Goal: Check status: Check status

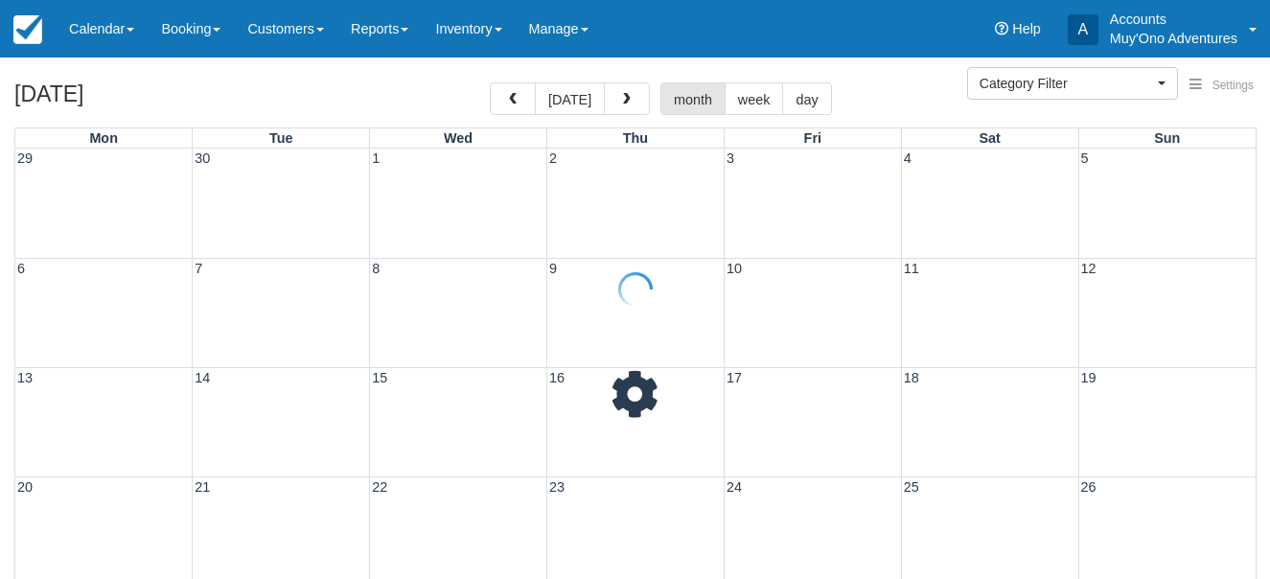
select select
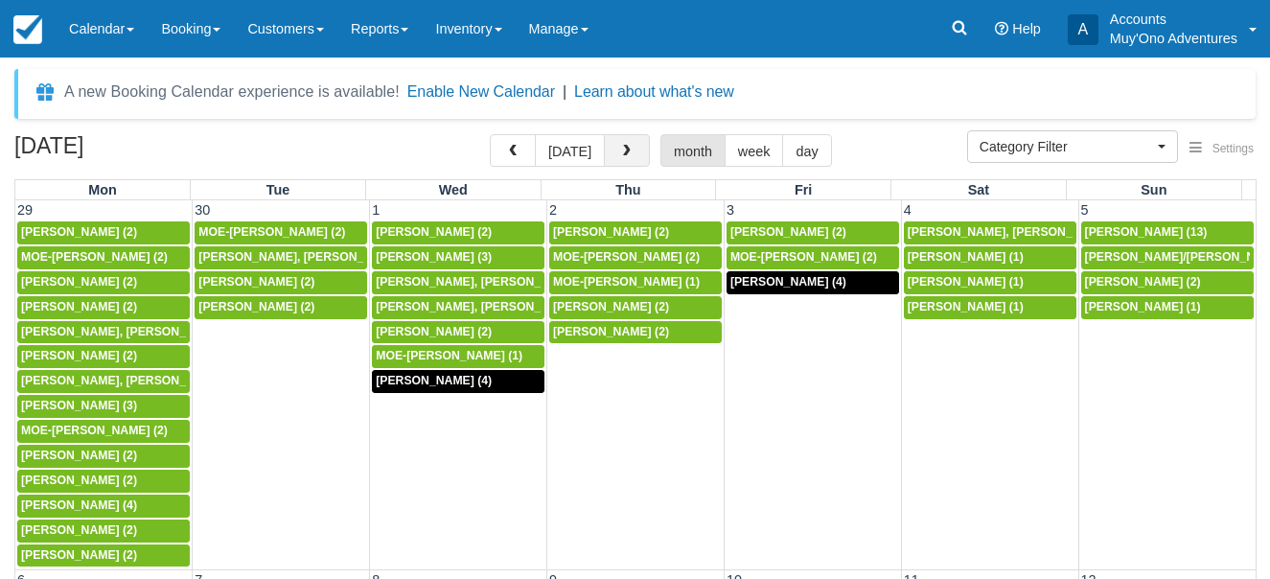
click at [632, 151] on button "button" at bounding box center [627, 150] width 46 height 33
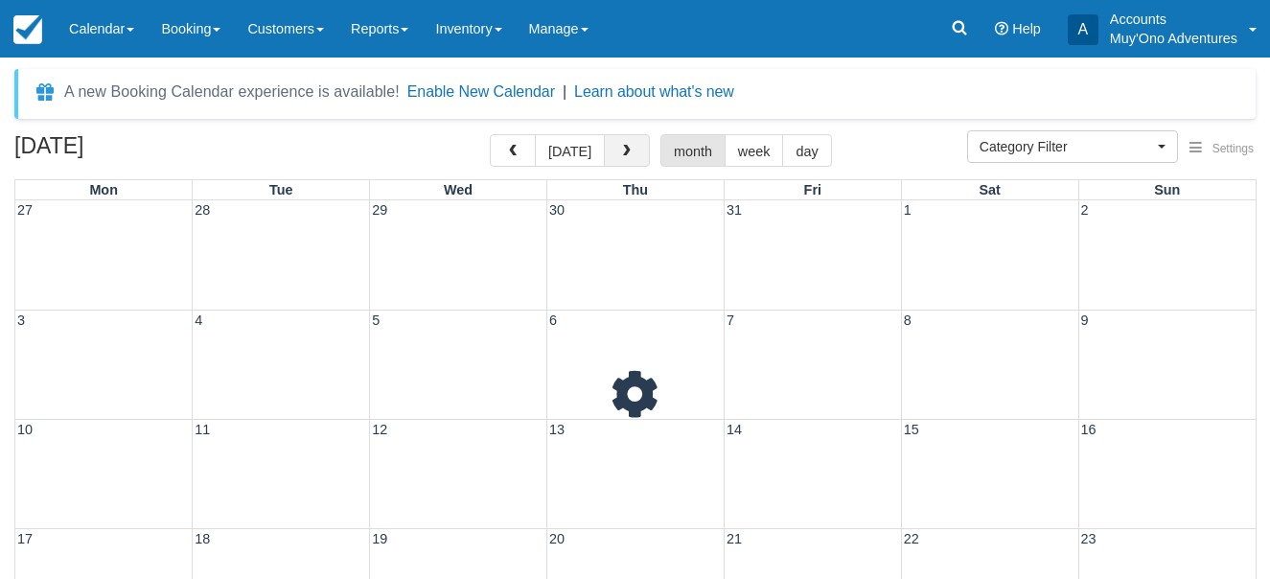
click at [632, 150] on button "button" at bounding box center [627, 150] width 46 height 33
click at [632, 152] on button "button" at bounding box center [627, 150] width 46 height 33
click at [632, 154] on button "button" at bounding box center [627, 150] width 46 height 33
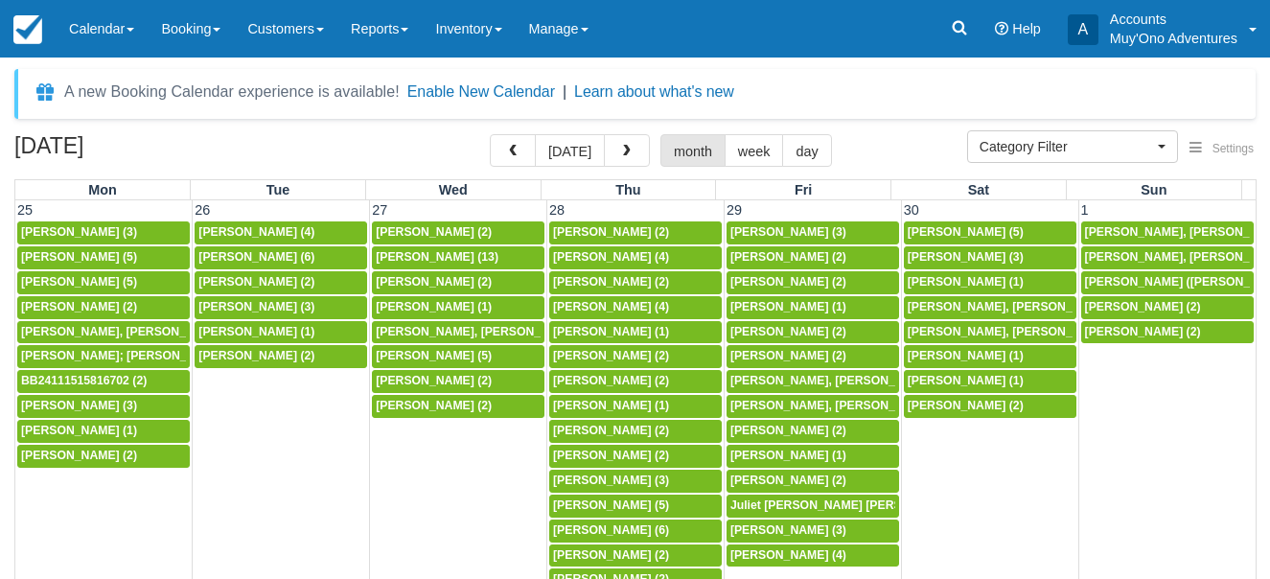
click at [632, 154] on button "button" at bounding box center [627, 150] width 46 height 33
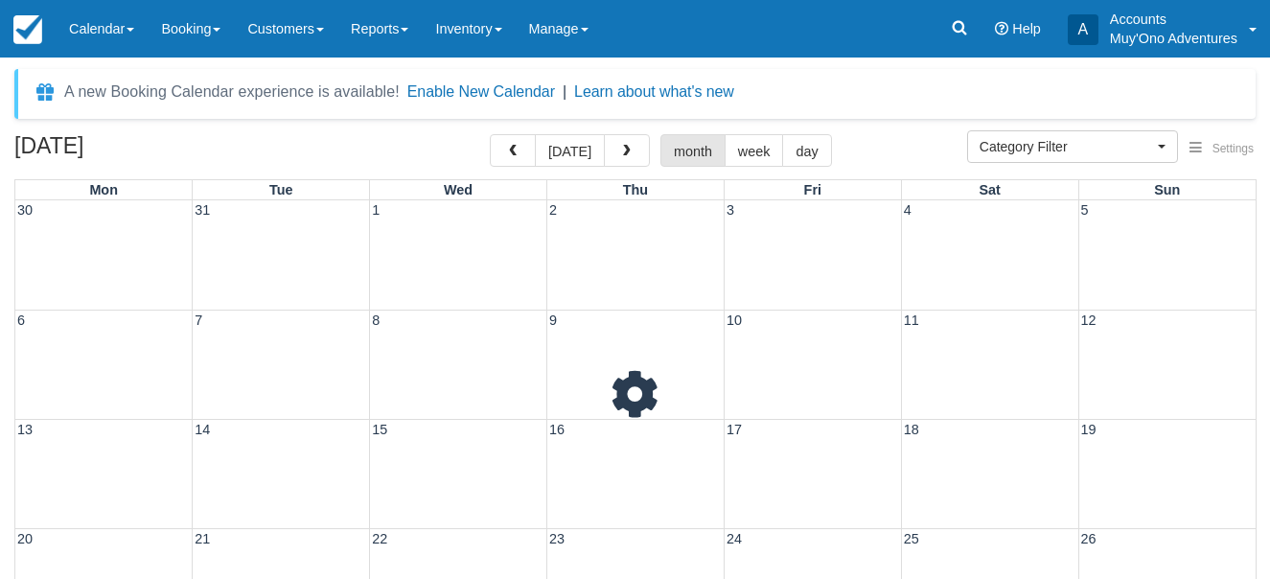
click at [632, 154] on button "button" at bounding box center [627, 150] width 46 height 33
click at [632, 156] on button "button" at bounding box center [627, 150] width 46 height 33
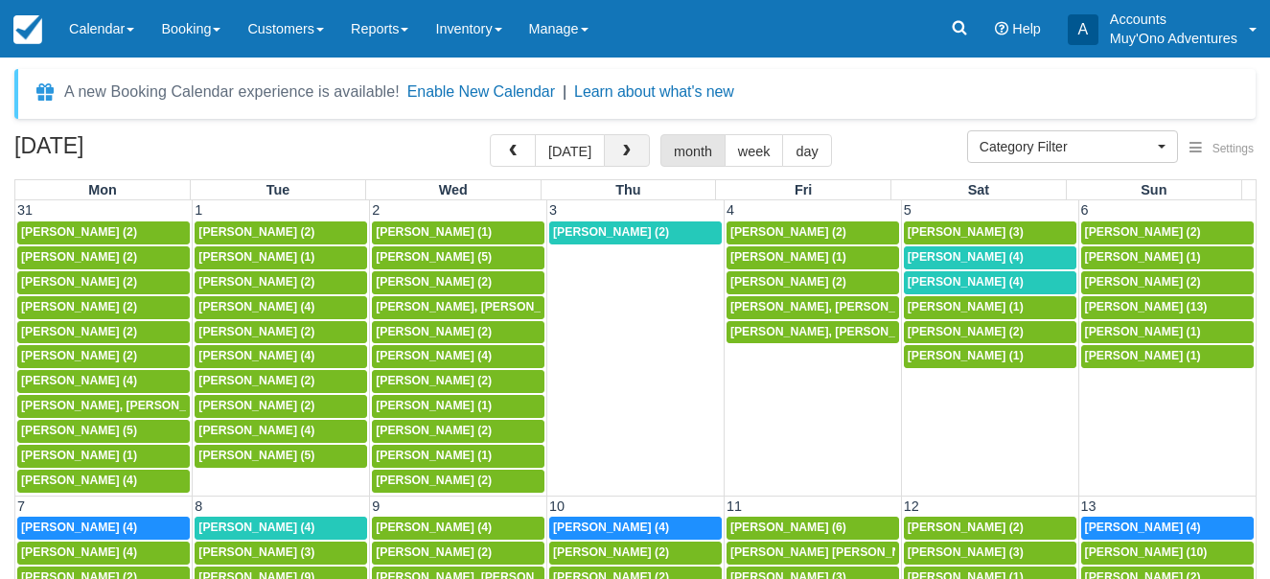
click at [632, 156] on button "button" at bounding box center [627, 150] width 46 height 33
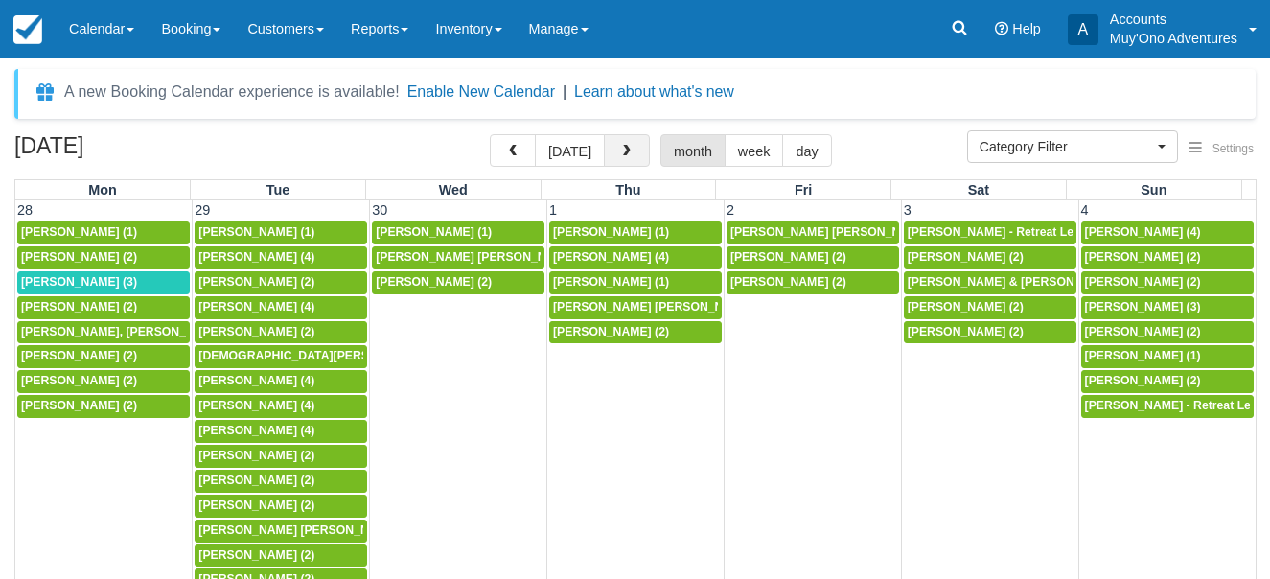
click at [632, 159] on button "button" at bounding box center [627, 150] width 46 height 33
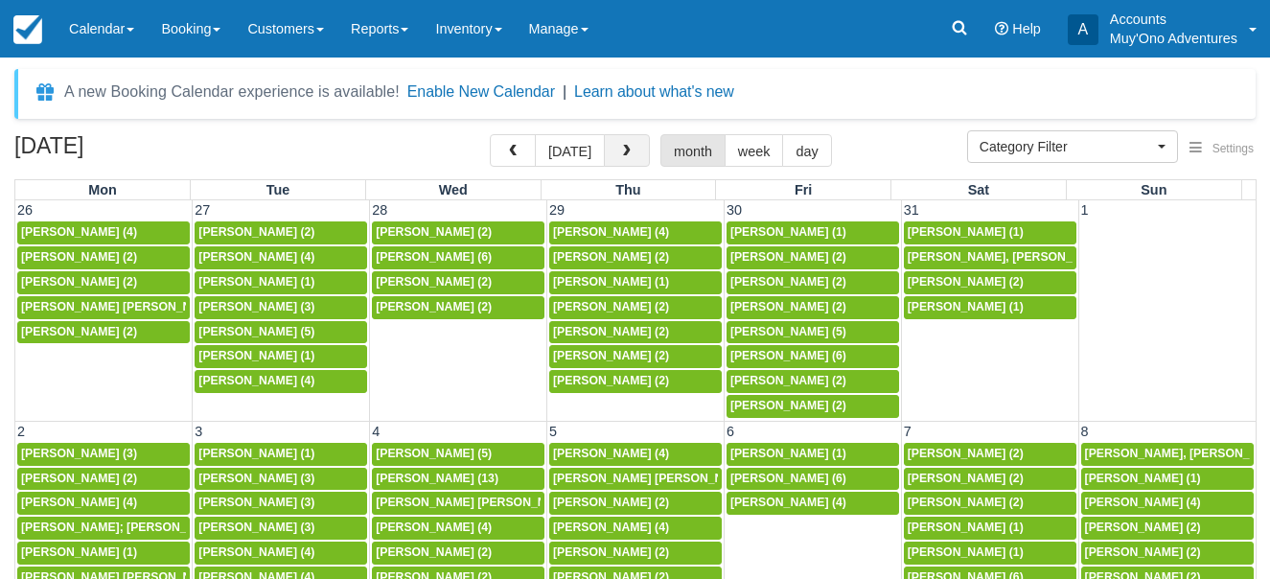
click at [632, 159] on button "button" at bounding box center [627, 150] width 46 height 33
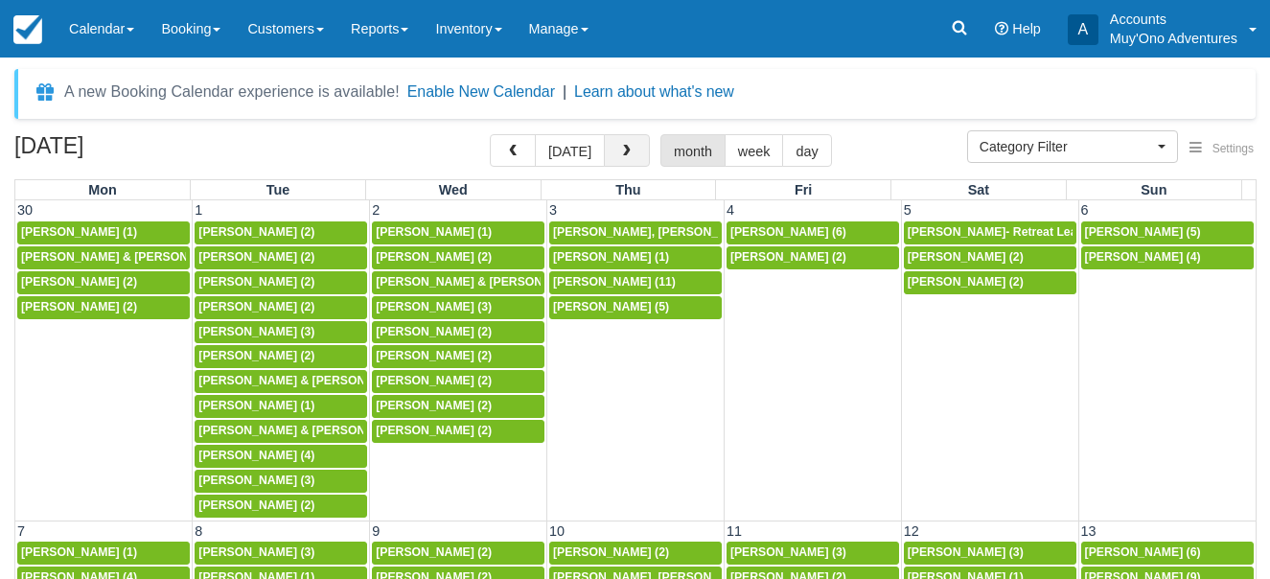
click at [630, 155] on button "button" at bounding box center [627, 150] width 46 height 33
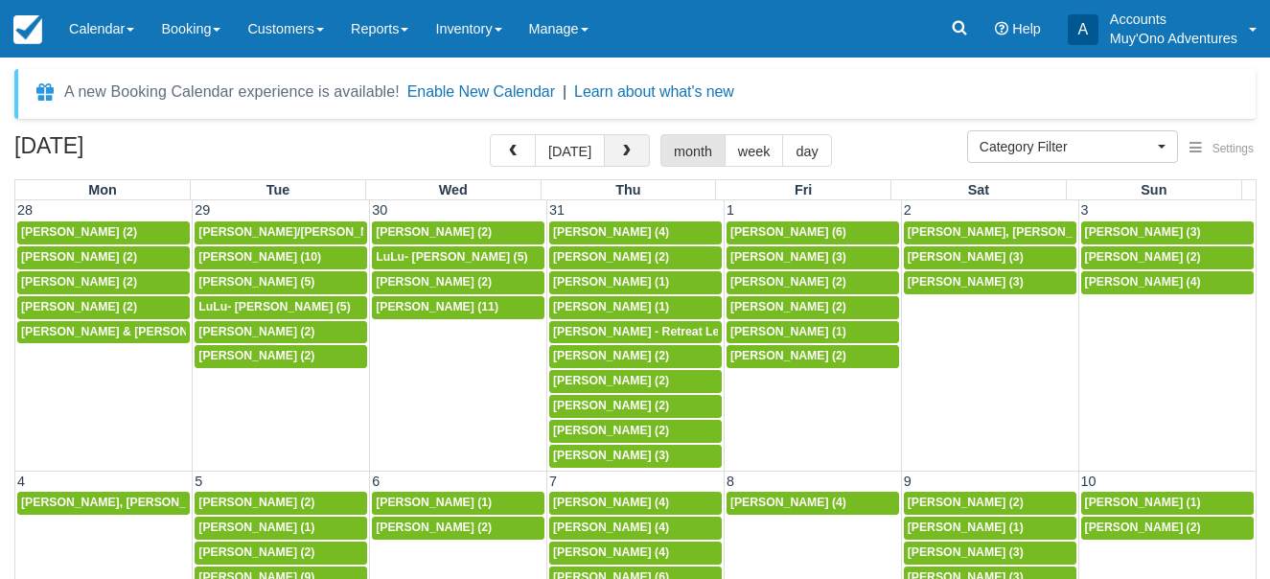
click at [629, 153] on span "button" at bounding box center [626, 151] width 13 height 13
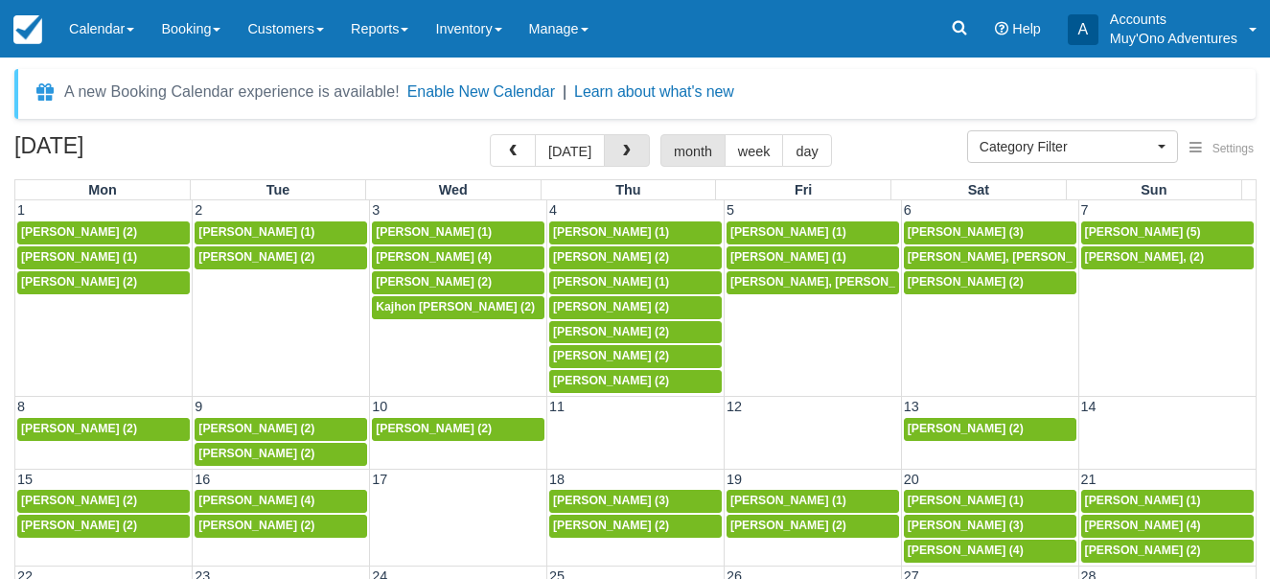
click at [629, 153] on span "button" at bounding box center [626, 151] width 13 height 13
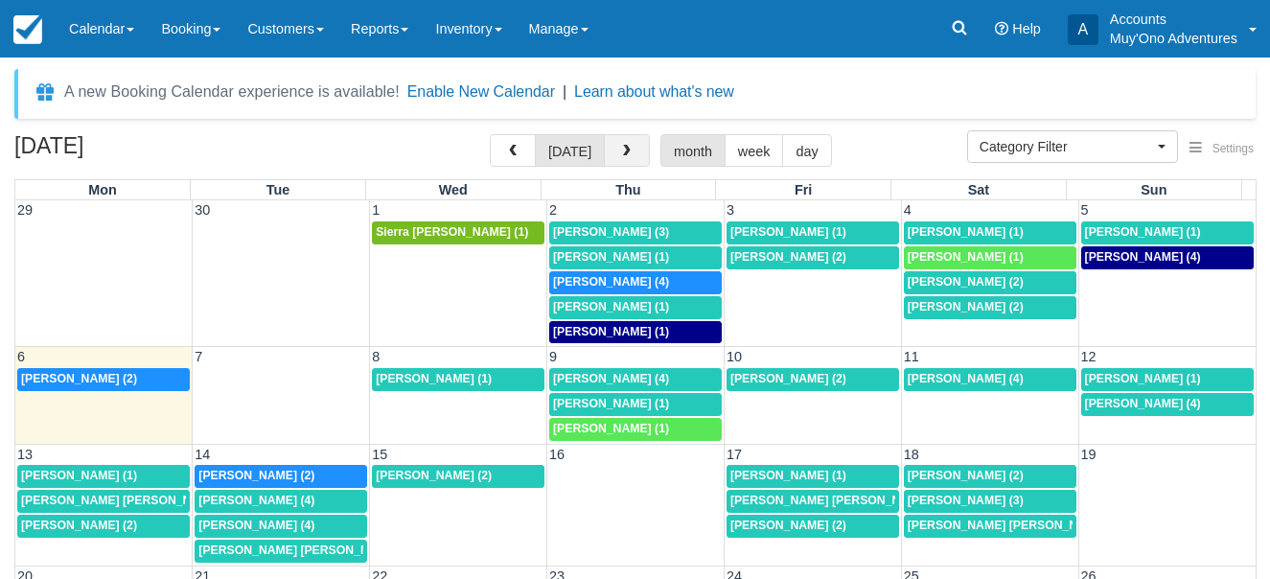
click at [631, 150] on button "button" at bounding box center [627, 150] width 46 height 33
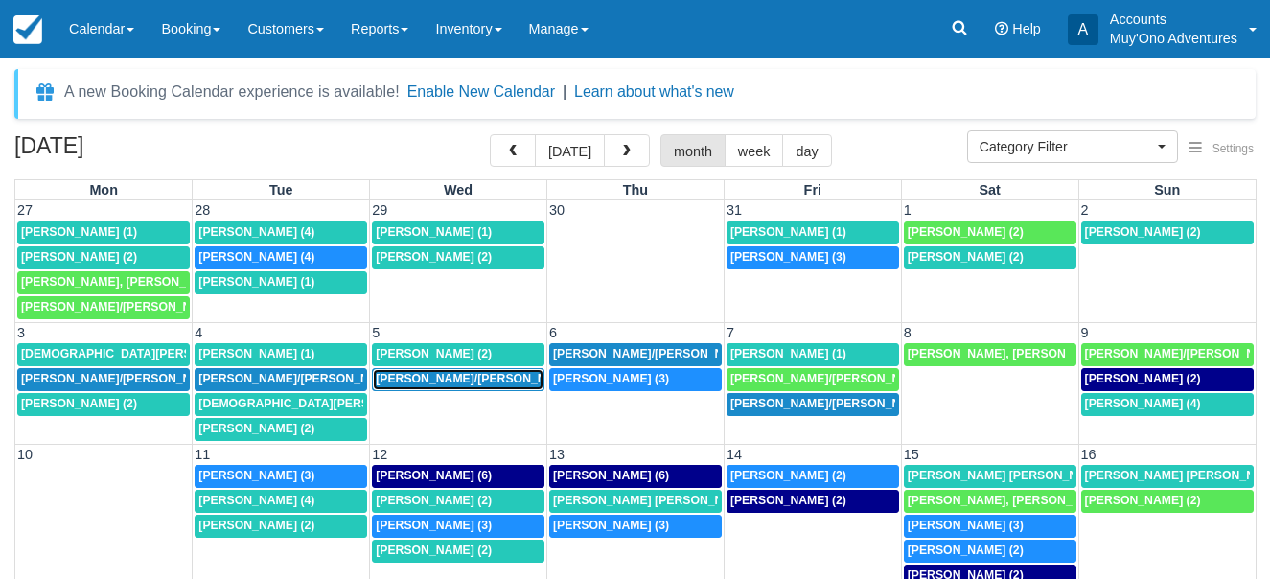
click at [510, 379] on span "[PERSON_NAME]/[PERSON_NAME]; [PERSON_NAME]/[PERSON_NAME] (2)" at bounding box center [588, 378] width 425 height 13
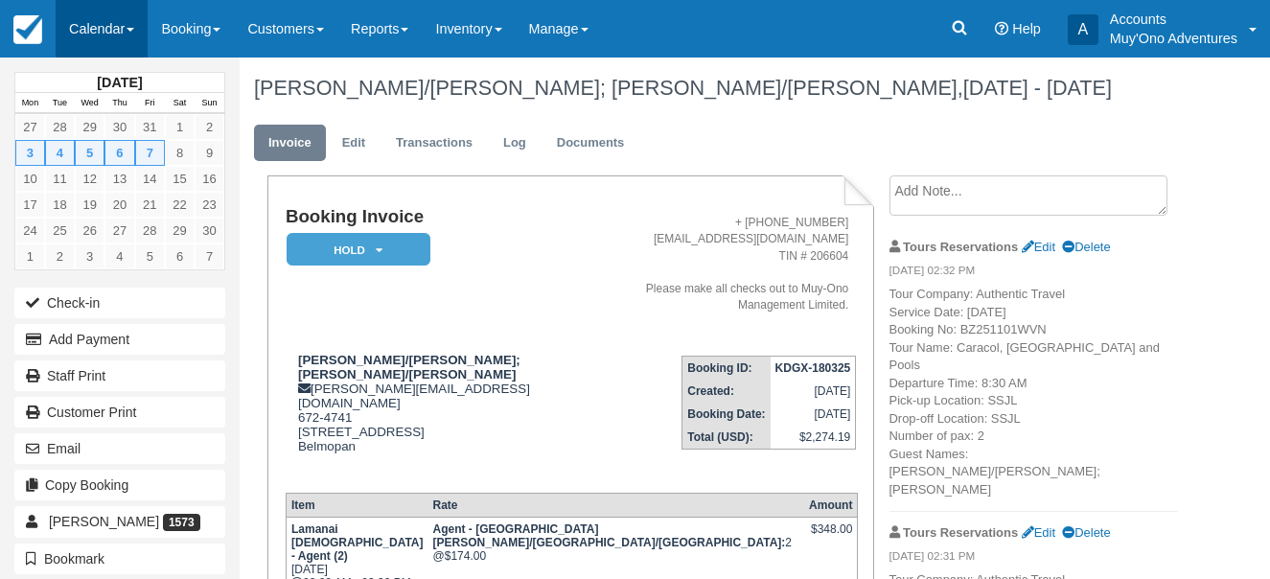
click at [141, 28] on link "Calendar" at bounding box center [102, 29] width 92 height 58
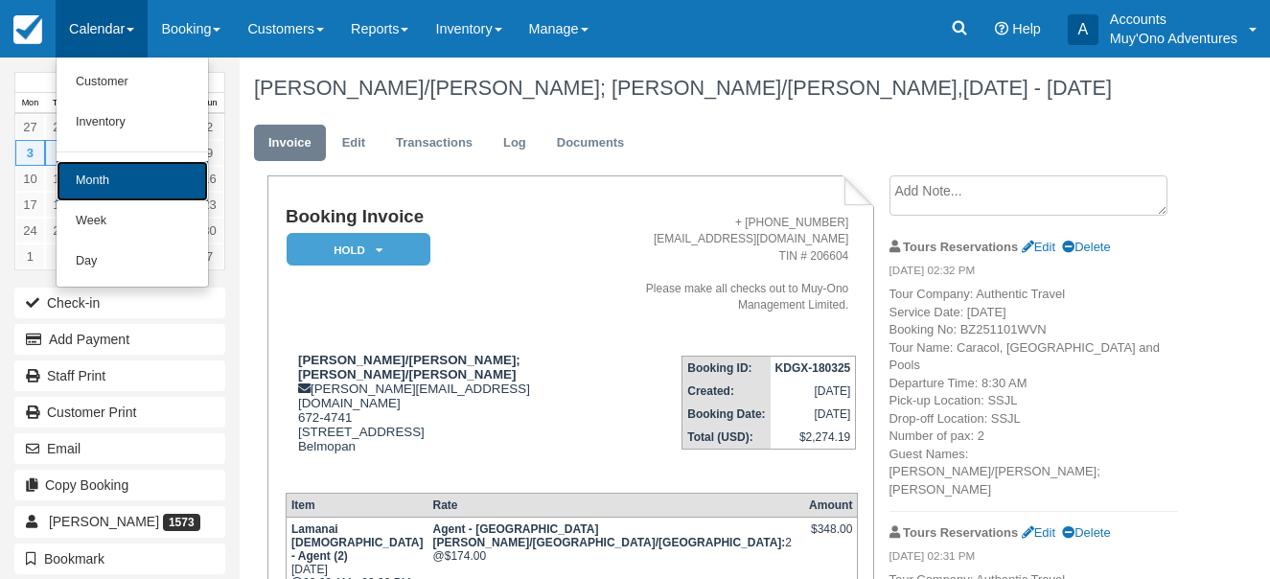
click at [131, 170] on link "Month" at bounding box center [132, 181] width 151 height 40
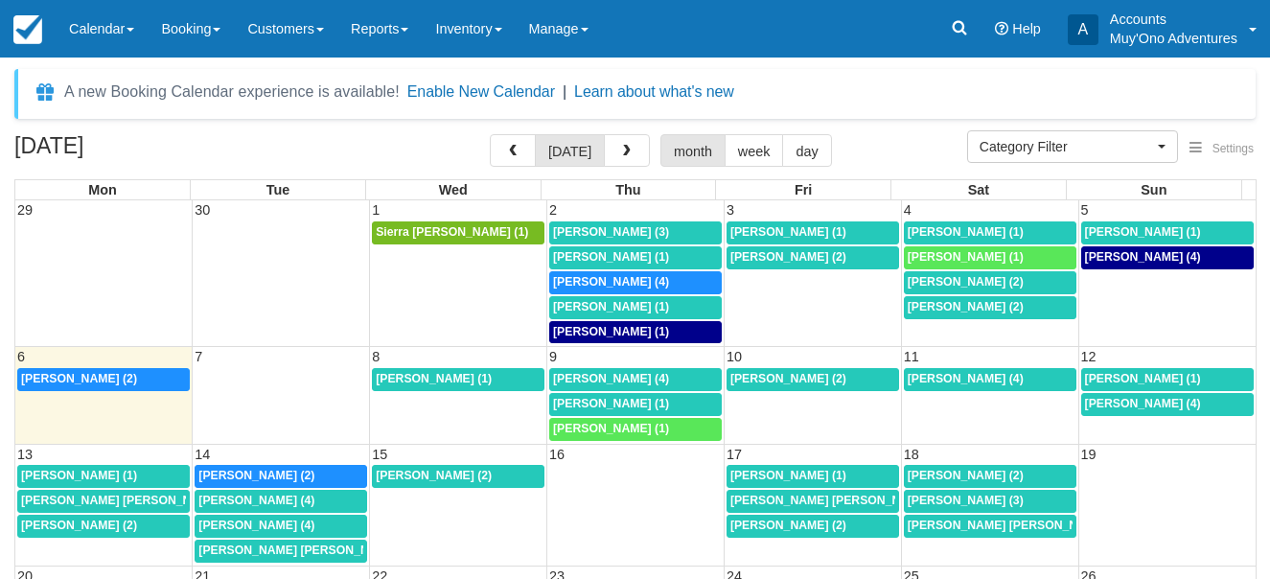
select select
click at [634, 149] on button "button" at bounding box center [627, 150] width 46 height 33
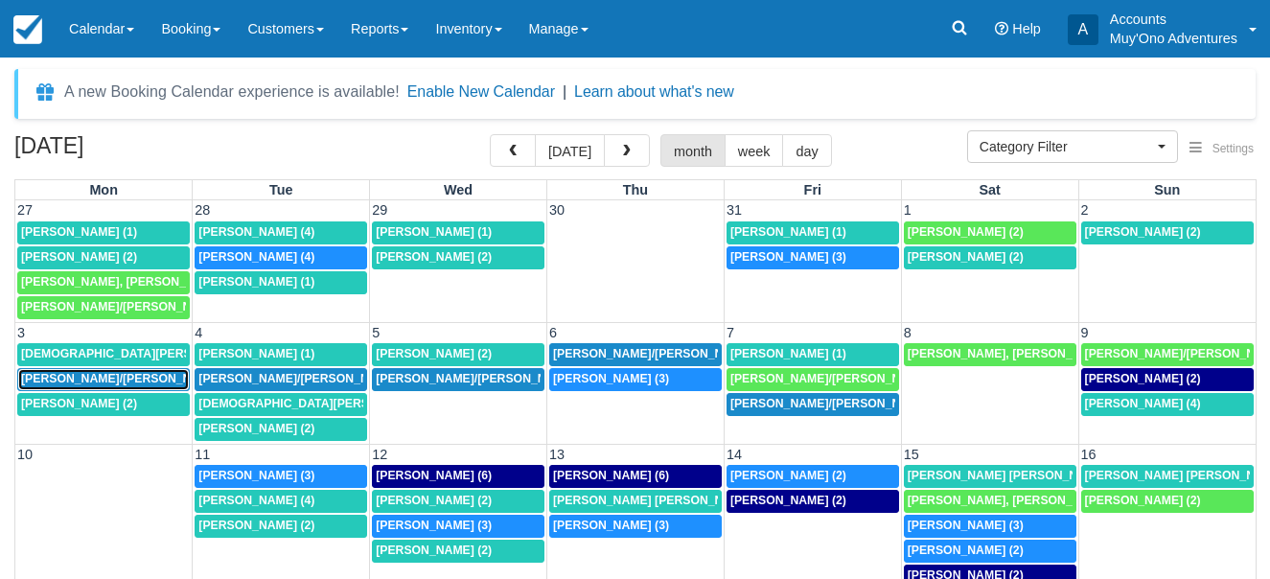
click at [165, 378] on span "[PERSON_NAME]/[PERSON_NAME]; [PERSON_NAME]/[PERSON_NAME] (2)" at bounding box center [233, 378] width 425 height 13
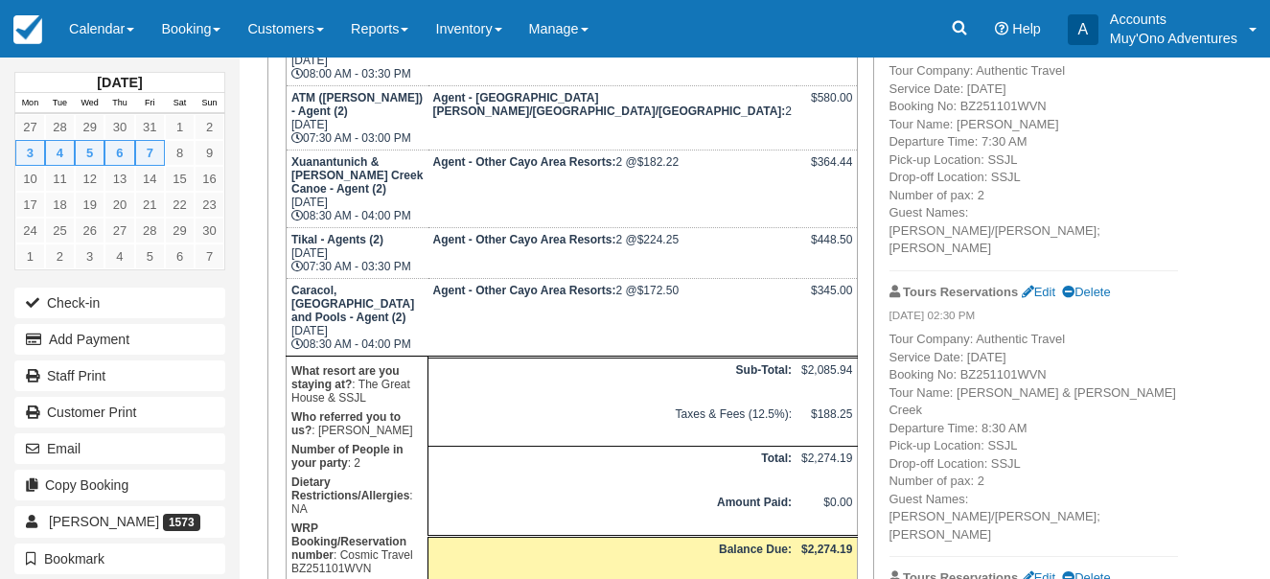
scroll to position [479, 0]
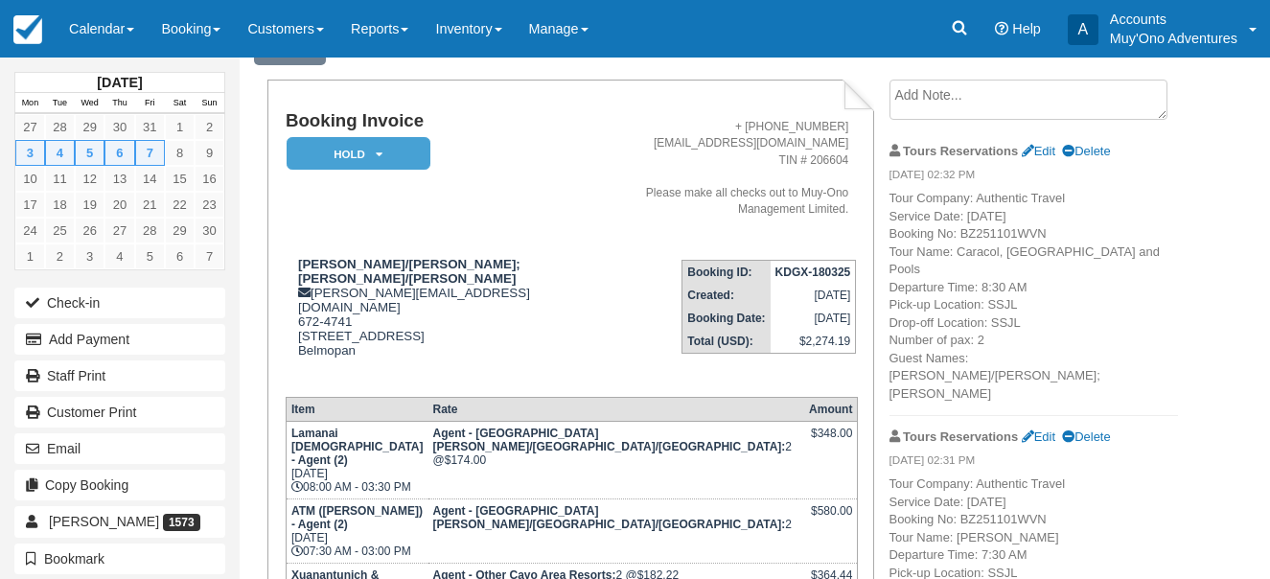
scroll to position [0, 0]
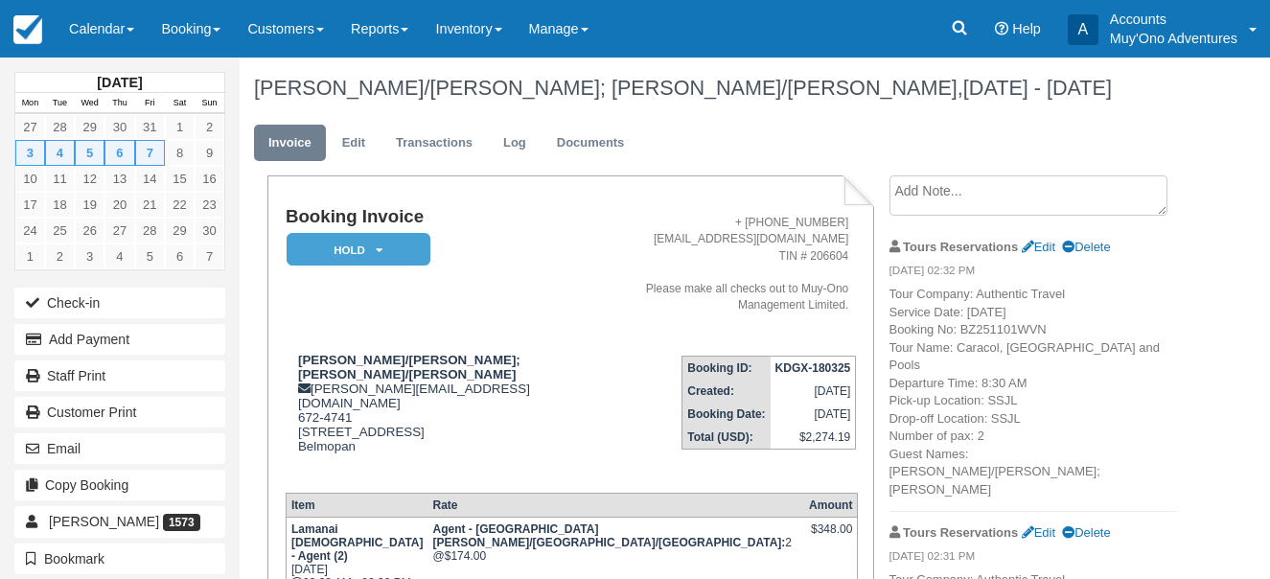
click at [1209, 288] on div "November 2025 Mon Tue Wed Thu Fri Sat Sun 27 28 29 30 31 1 2 3 4 5 6 7 8 9 10 1…" at bounding box center [635, 318] width 1270 height 521
